Goal: Find specific fact: Find specific fact

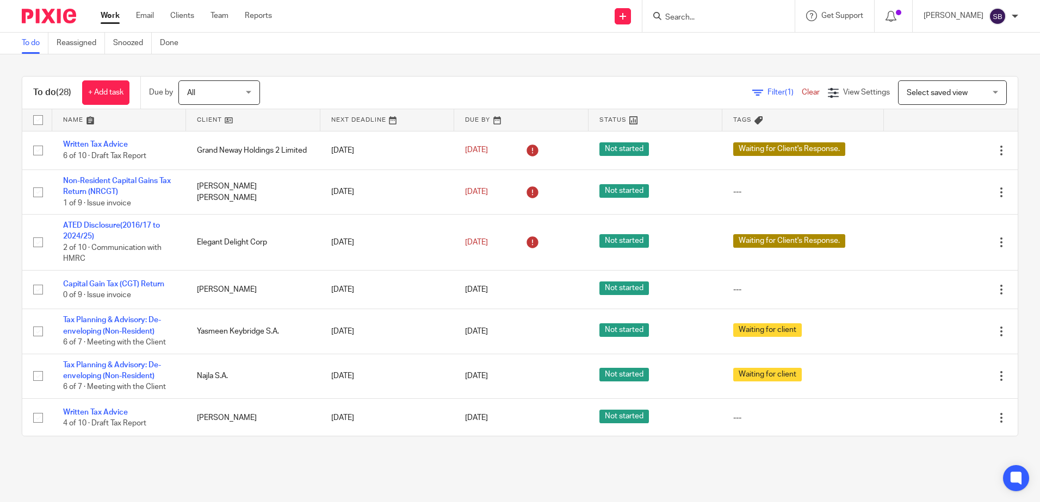
click at [685, 20] on input "Search" at bounding box center [713, 18] width 98 height 10
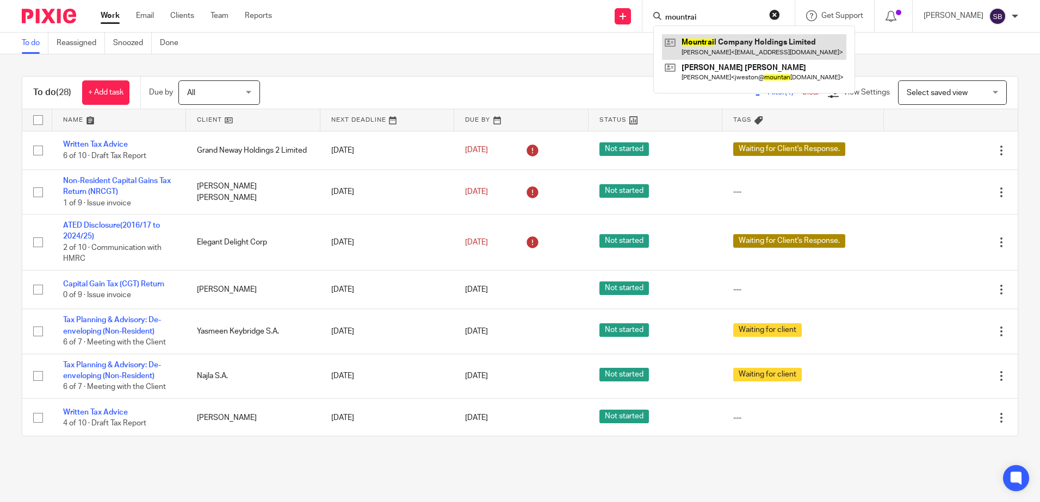
type input "mountrai"
click at [707, 39] on link at bounding box center [754, 46] width 184 height 25
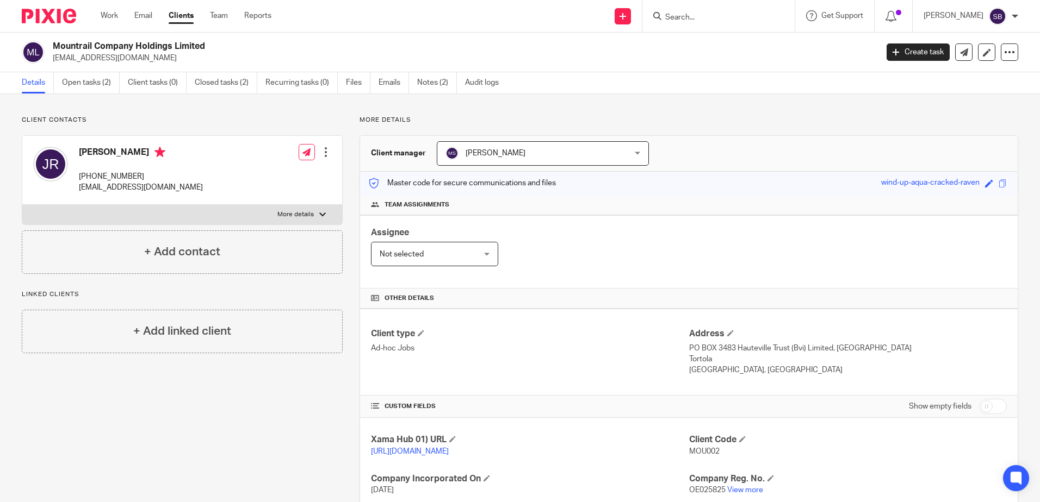
click at [703, 14] on input "Search" at bounding box center [713, 18] width 98 height 10
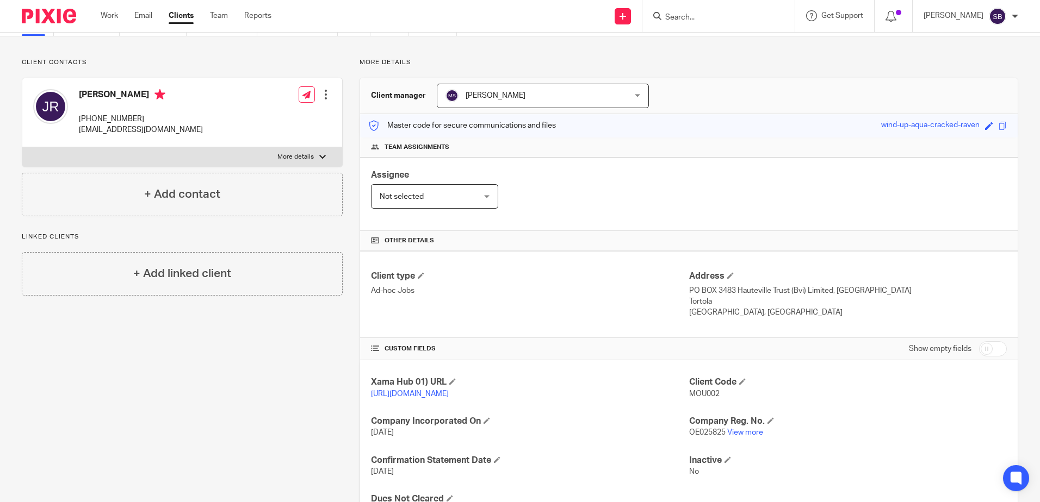
scroll to position [109, 0]
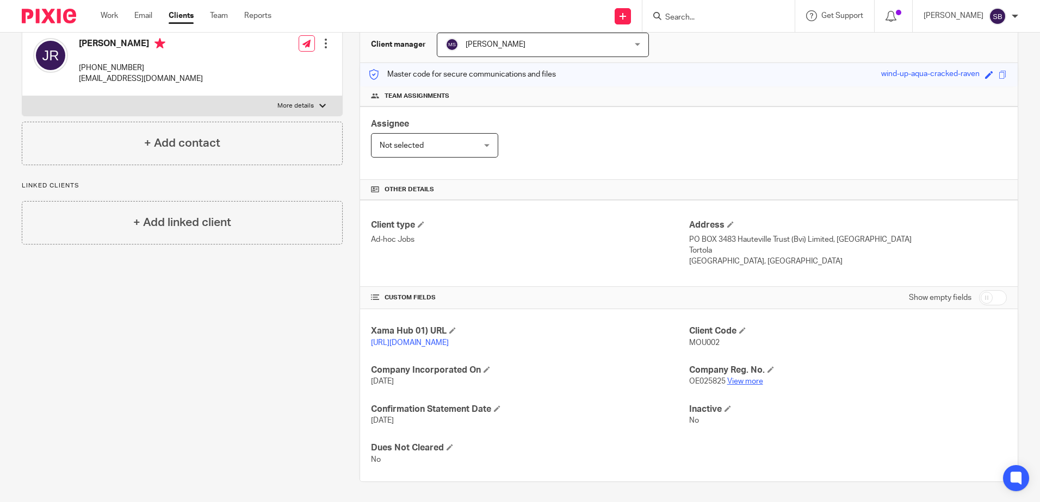
click at [733, 385] on link "View more" at bounding box center [745, 382] width 36 height 8
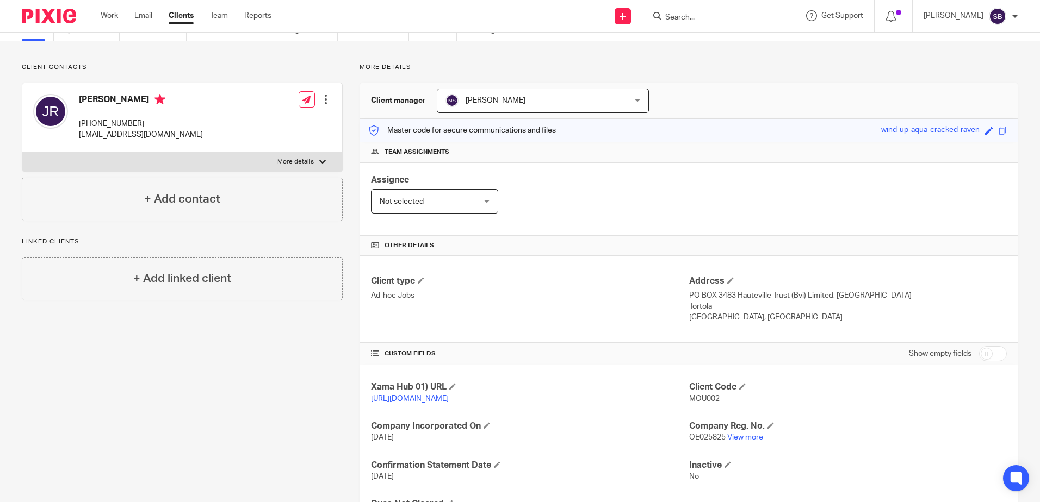
scroll to position [122, 0]
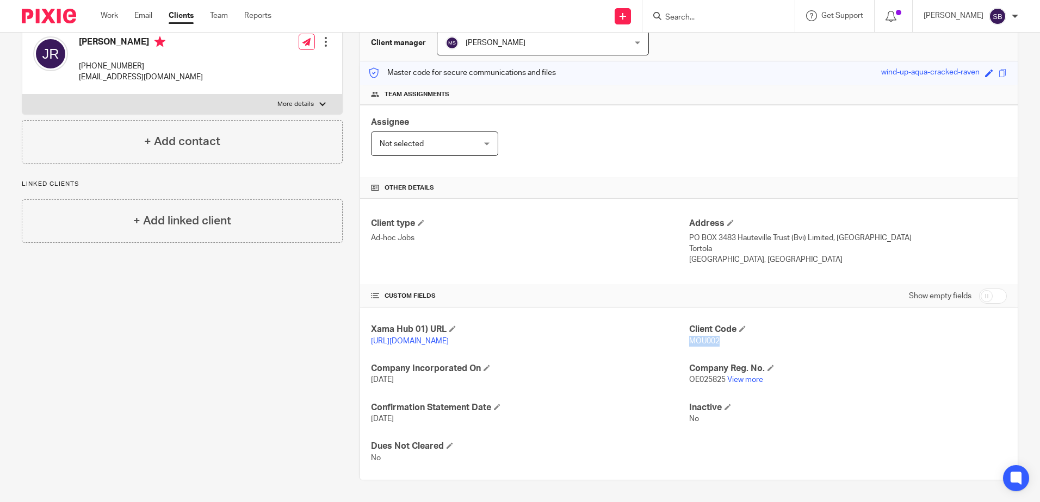
drag, startPoint x: 725, startPoint y: 331, endPoint x: 685, endPoint y: 330, distance: 40.8
click at [689, 336] on p "MOU002" at bounding box center [848, 341] width 318 height 11
copy span "MOU002"
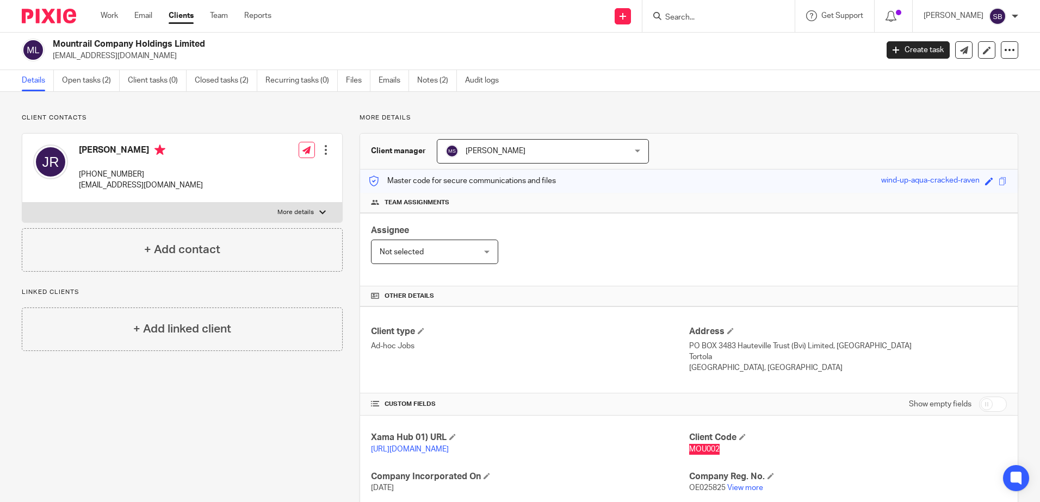
scroll to position [0, 0]
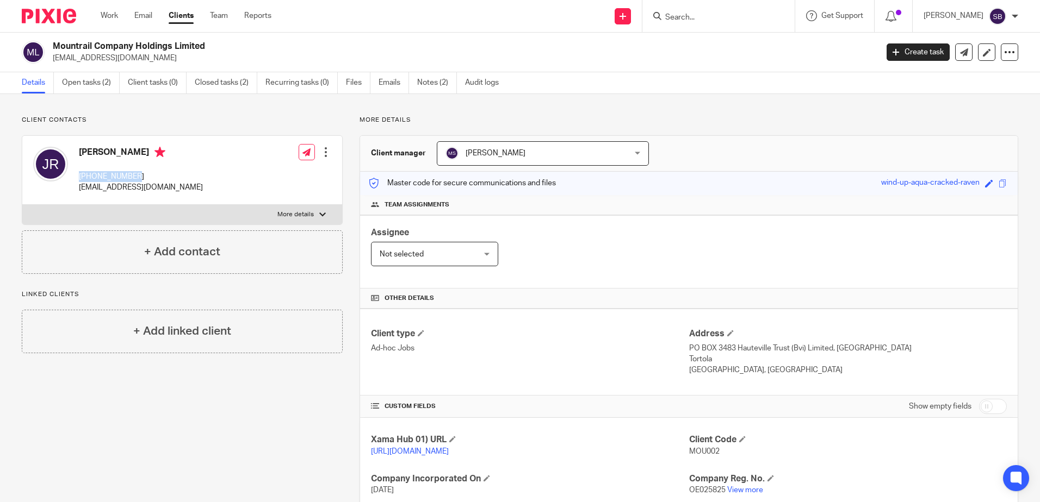
drag, startPoint x: 148, startPoint y: 173, endPoint x: 78, endPoint y: 177, distance: 69.7
click at [78, 177] on div "Jamel Ben Rejeb +447770915441 jbr@banksytrust.ch" at bounding box center [118, 170] width 170 height 58
copy p "+447770915441"
